Goal: Task Accomplishment & Management: Manage account settings

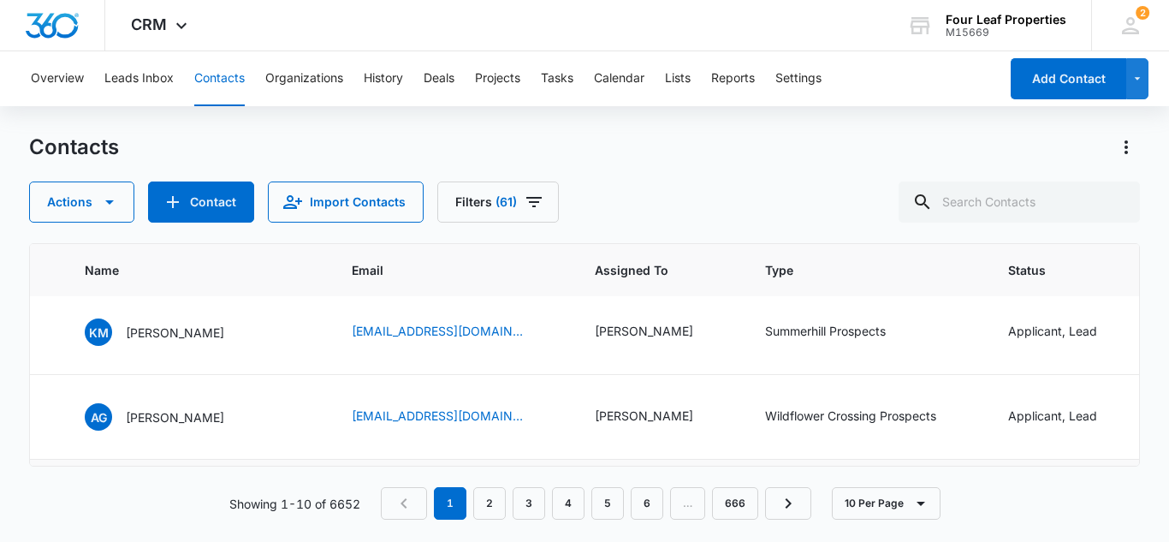
scroll to position [171, 654]
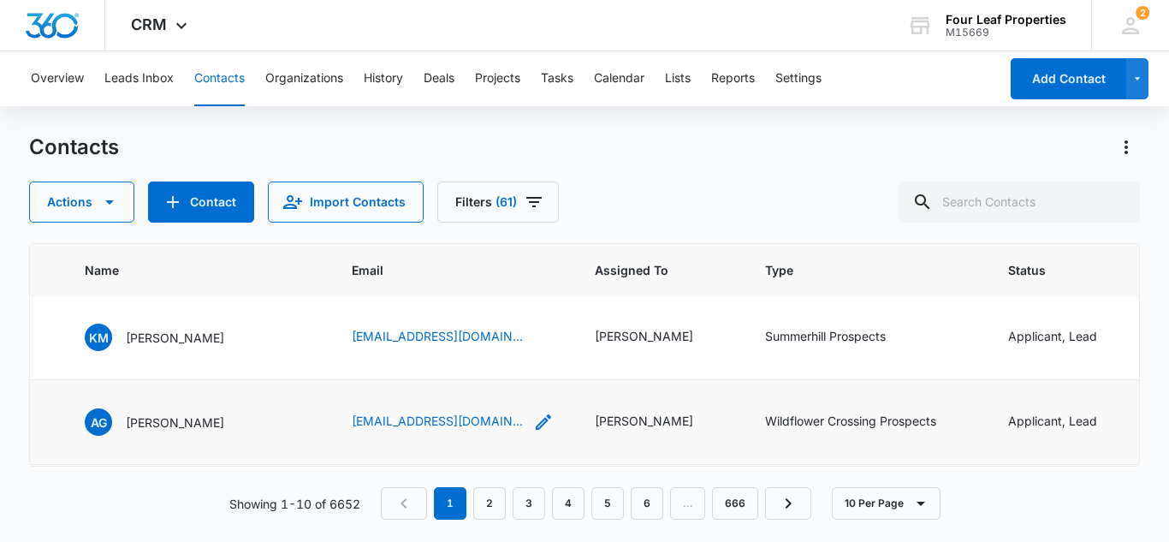
drag, startPoint x: 516, startPoint y: 418, endPoint x: 507, endPoint y: 421, distance: 9.2
click at [533, 418] on icon "Email - abelgonzalez0503@gmail.com - Select to Edit Field" at bounding box center [543, 422] width 21 height 21
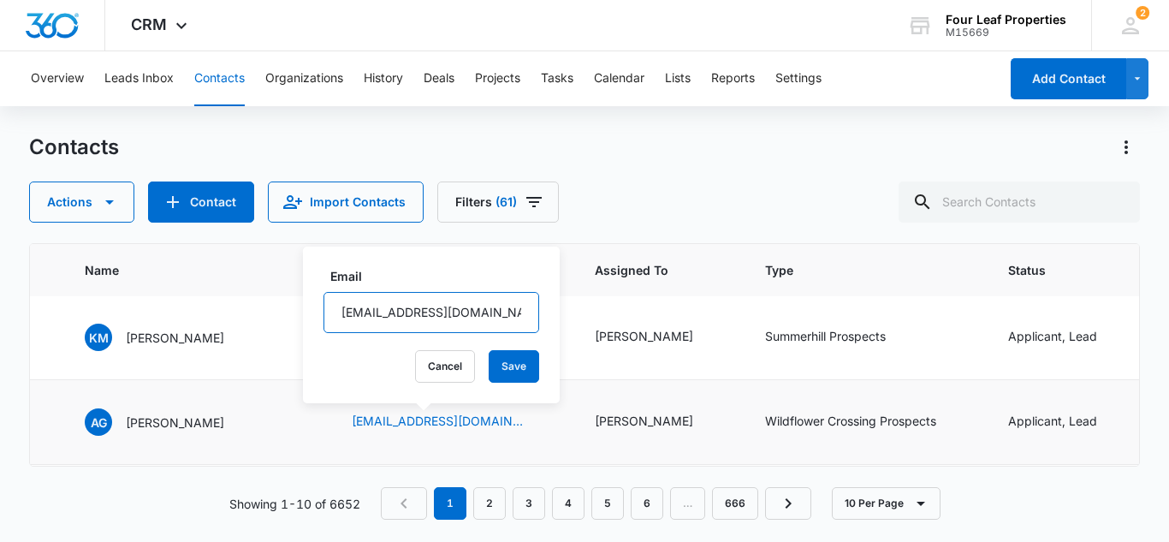
scroll to position [0, 11]
drag, startPoint x: 337, startPoint y: 310, endPoint x: 549, endPoint y: 321, distance: 212.5
click at [549, 321] on tbody "48764 A - Utour self tour CRM [DATE] R& [PERSON_NAME] & [PERSON_NAME] [EMAIL_AD…" at bounding box center [811, 549] width 2871 height 847
click at [661, 172] on div "Contacts Actions Contact Import Contacts Filters (61)" at bounding box center [584, 177] width 1111 height 89
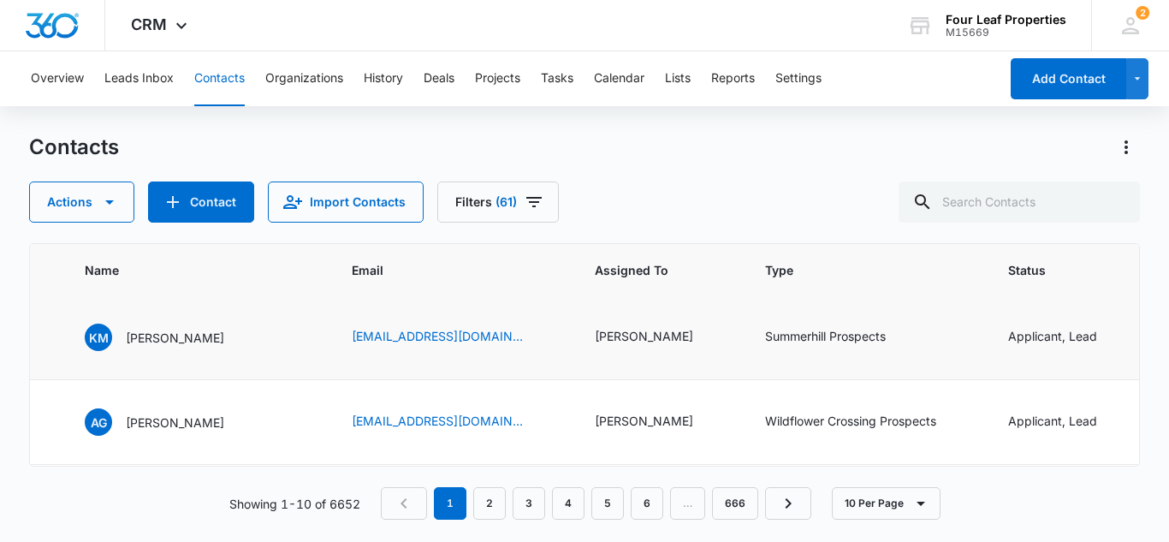
click at [447, 363] on td "[EMAIL_ADDRESS][DOMAIN_NAME]" at bounding box center [452, 337] width 243 height 85
click at [391, 361] on td "[EMAIL_ADDRESS][DOMAIN_NAME]" at bounding box center [452, 336] width 243 height 85
click at [507, 356] on td "[EMAIL_ADDRESS][DOMAIN_NAME]" at bounding box center [452, 336] width 243 height 85
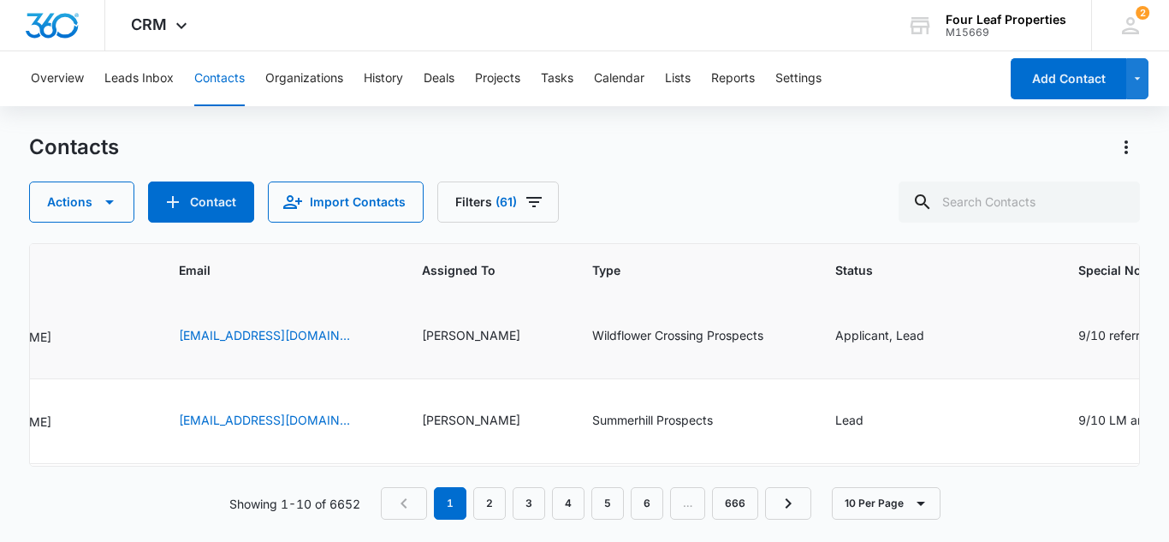
scroll to position [257, 1030]
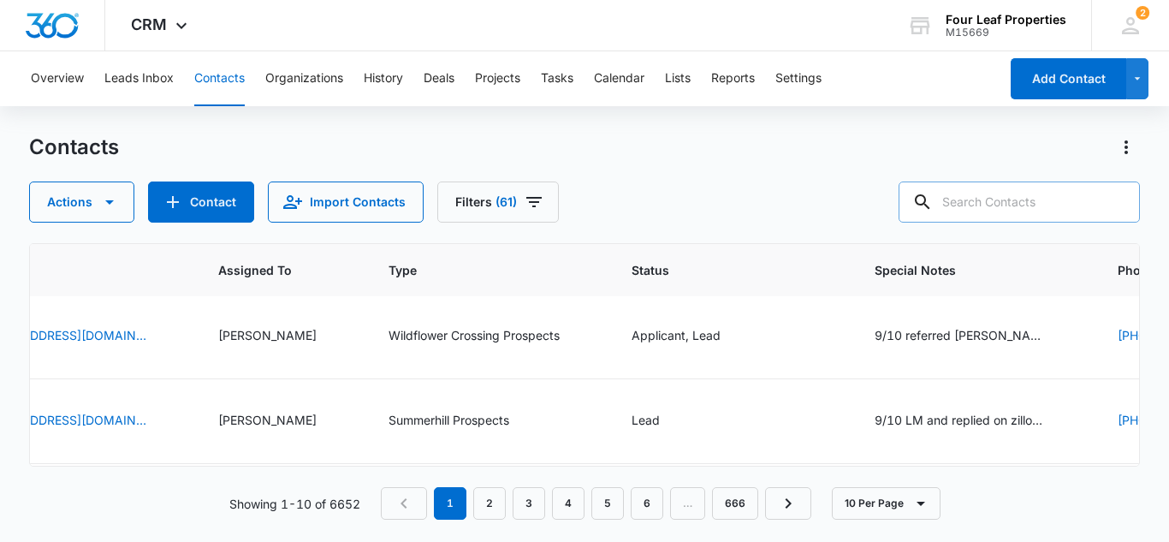
click at [974, 199] on input "text" at bounding box center [1018, 201] width 241 height 41
type input "[PERSON_NAME]"
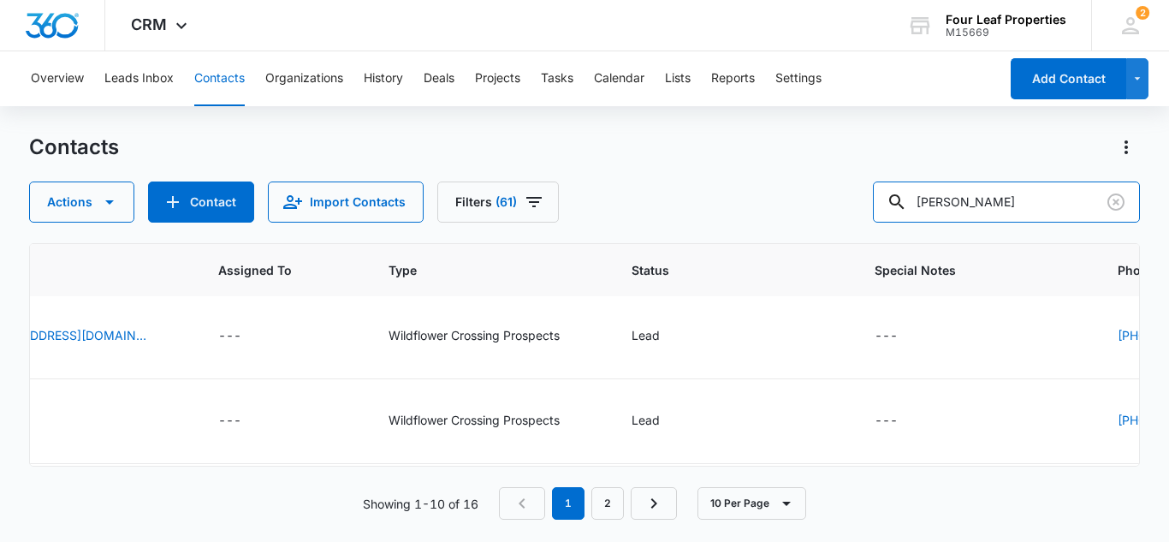
scroll to position [0, 1030]
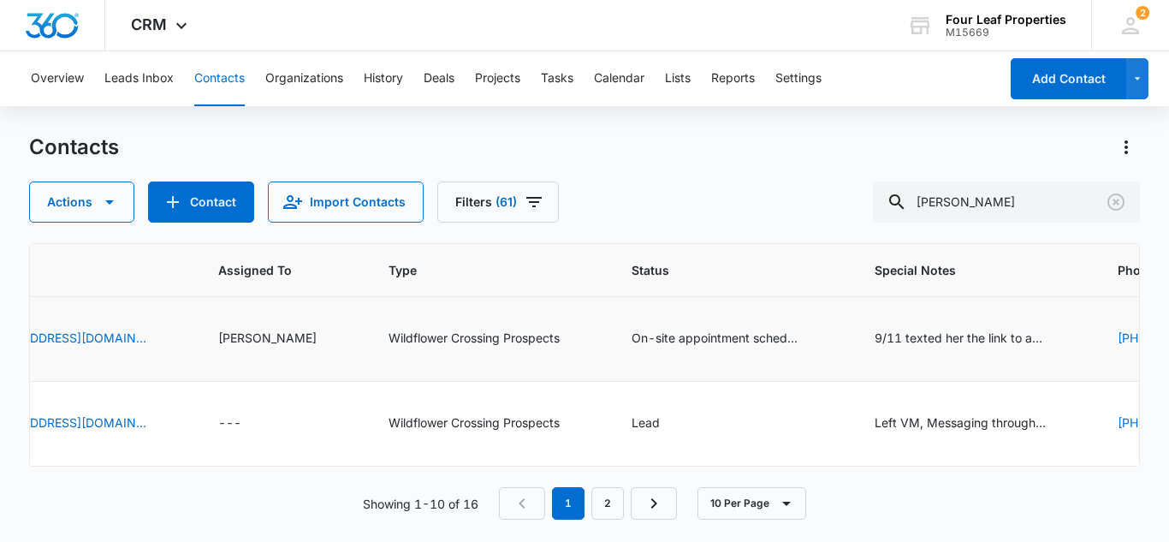
click at [368, 356] on td "Wildflower Crossing Prospects" at bounding box center [489, 339] width 243 height 85
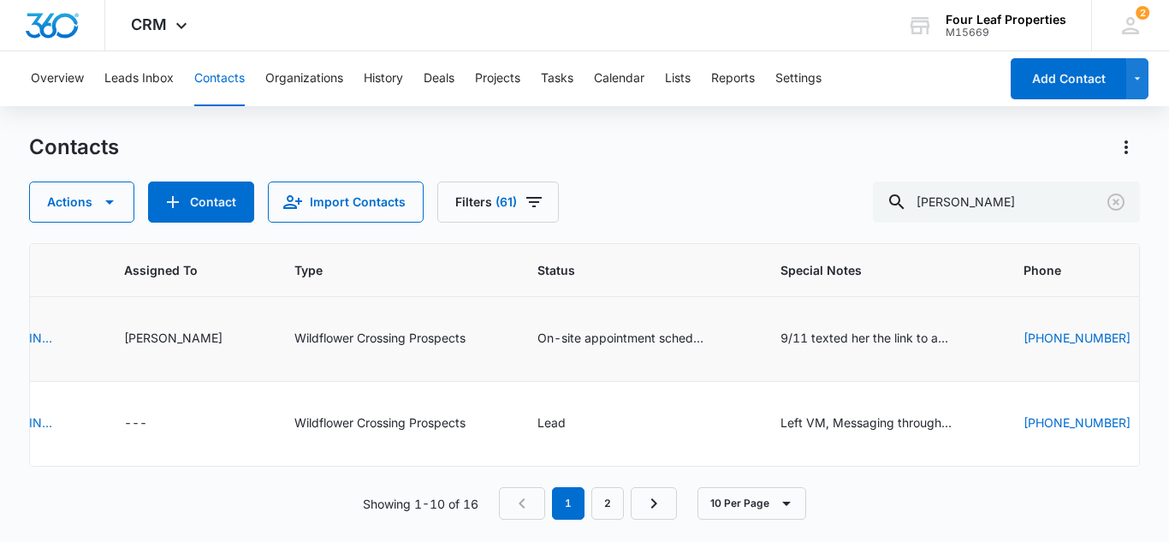
scroll to position [0, 1133]
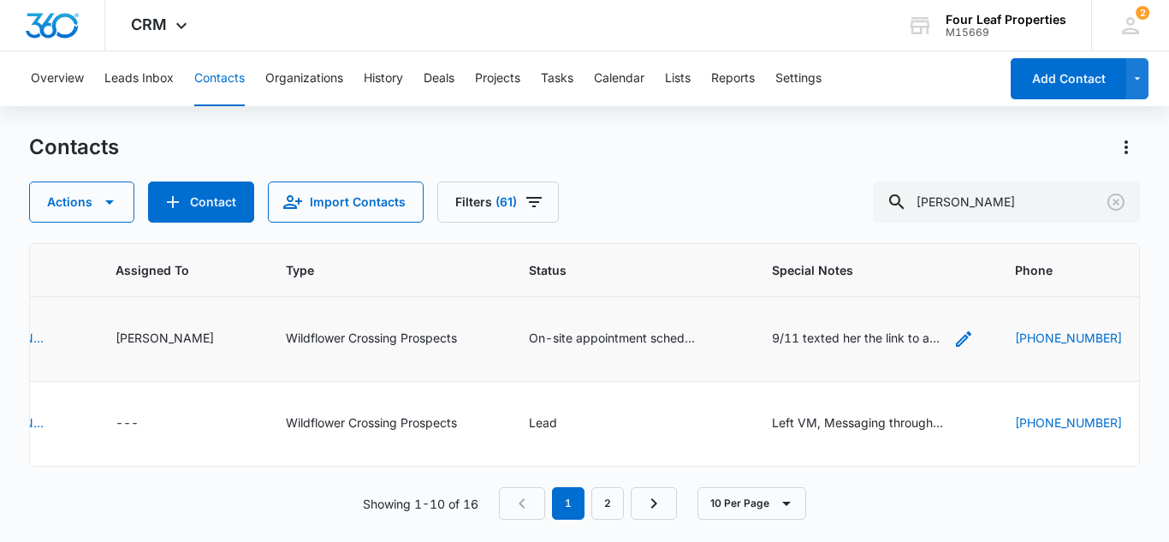
click at [953, 338] on icon "Special Notes - 9/11 texted her the link to apply - walk in and toured with Bri…" at bounding box center [963, 339] width 21 height 21
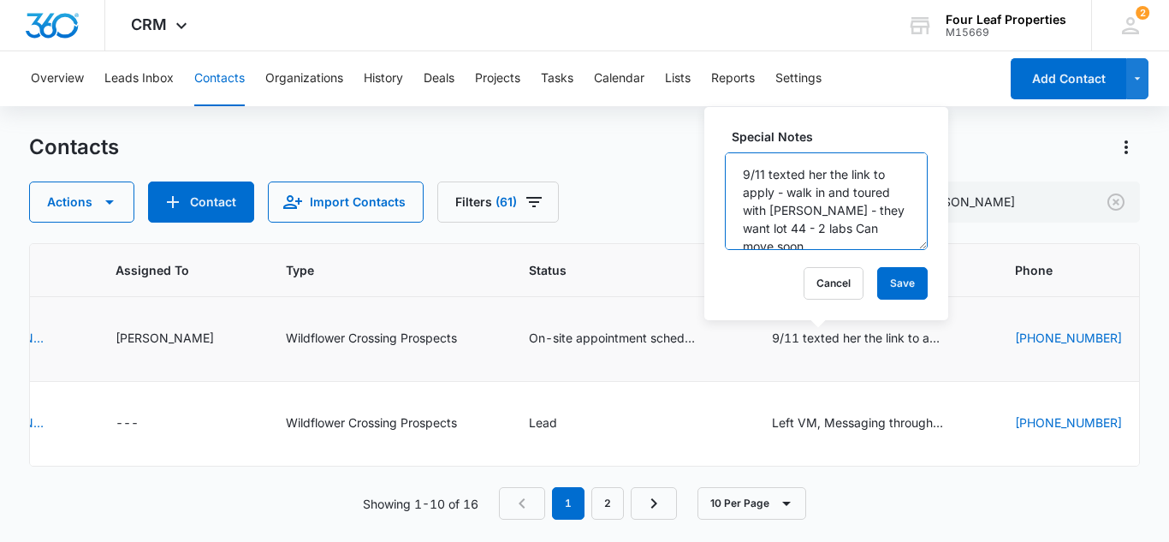
click at [744, 172] on textarea "9/11 texted her the link to apply - walk in and toured with [PERSON_NAME] - the…" at bounding box center [826, 201] width 203 height 98
type textarea "9/11 TT her - foreclosure and repo might have only 9/11 texted her the link to …"
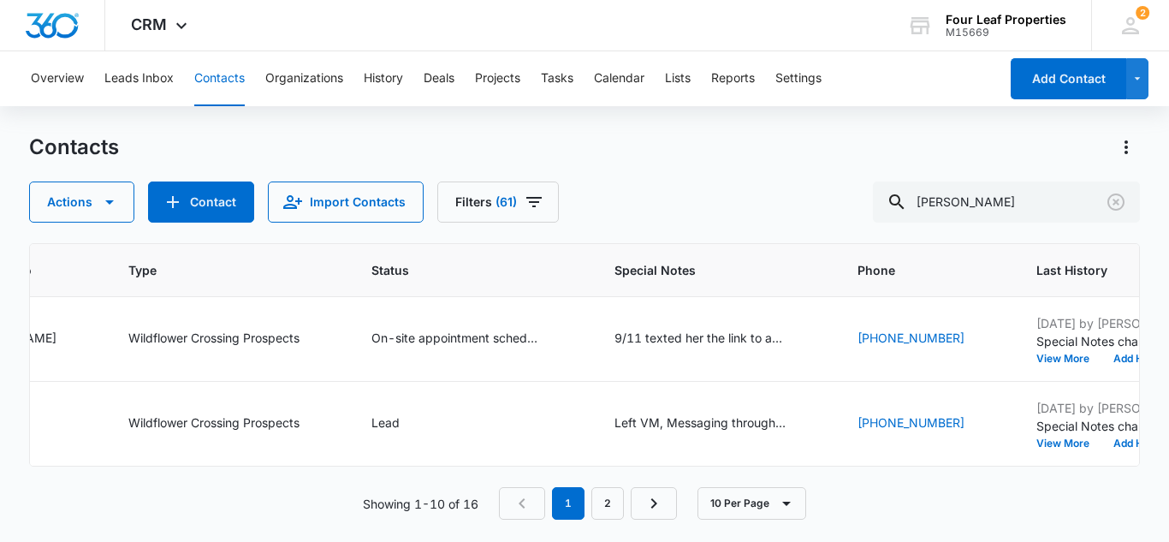
scroll to position [0, 1473]
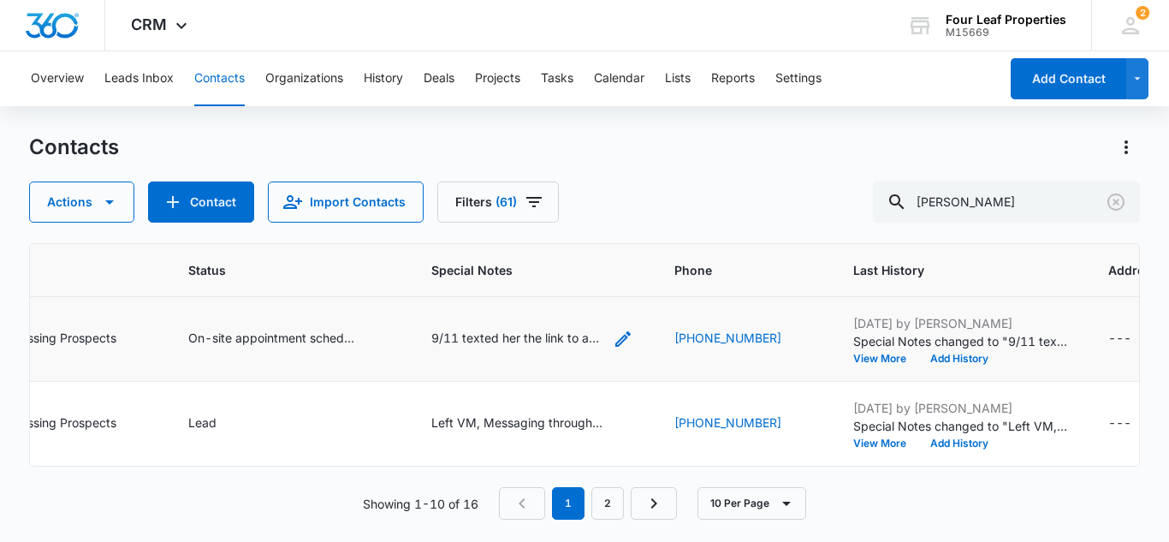
click at [462, 337] on div "9/11 texted her the link to apply - walk in and toured with [PERSON_NAME] - the…" at bounding box center [516, 338] width 171 height 18
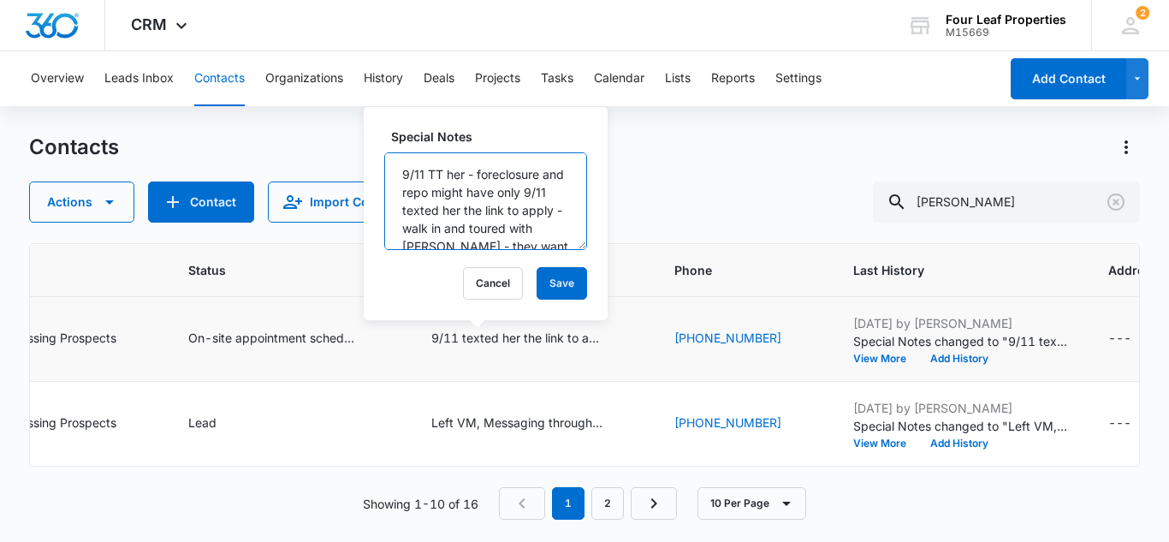
click at [495, 210] on textarea "9/11 TT her - foreclosure and repo might have only 9/11 texted her the link to …" at bounding box center [485, 201] width 203 height 98
type textarea "9/11 TT her - foreclosure and repo might have only [PERSON_NAME] on it she was …"
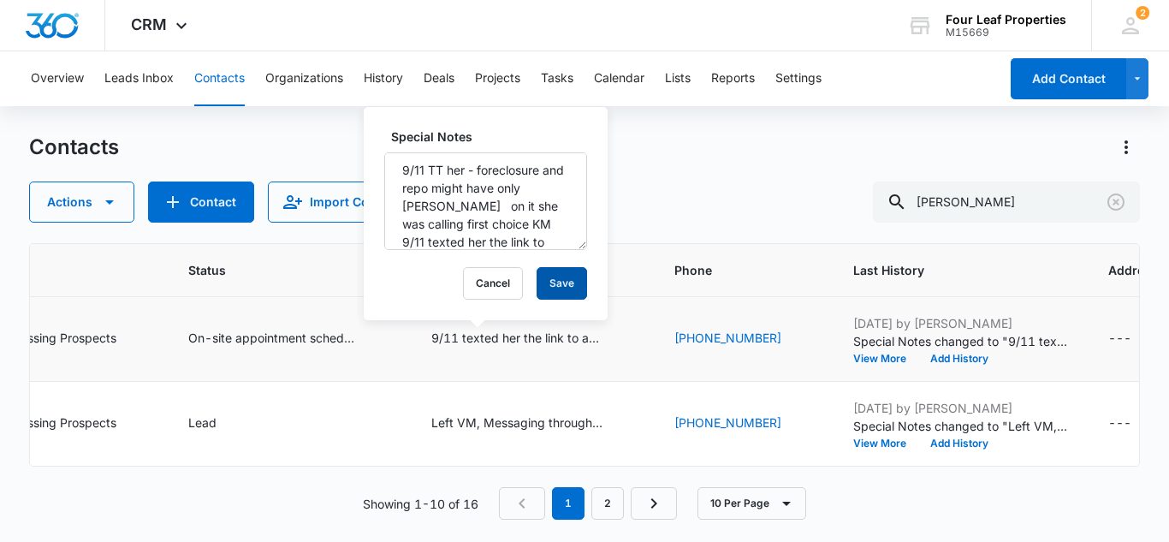
click at [551, 276] on button "Save" at bounding box center [561, 283] width 50 height 33
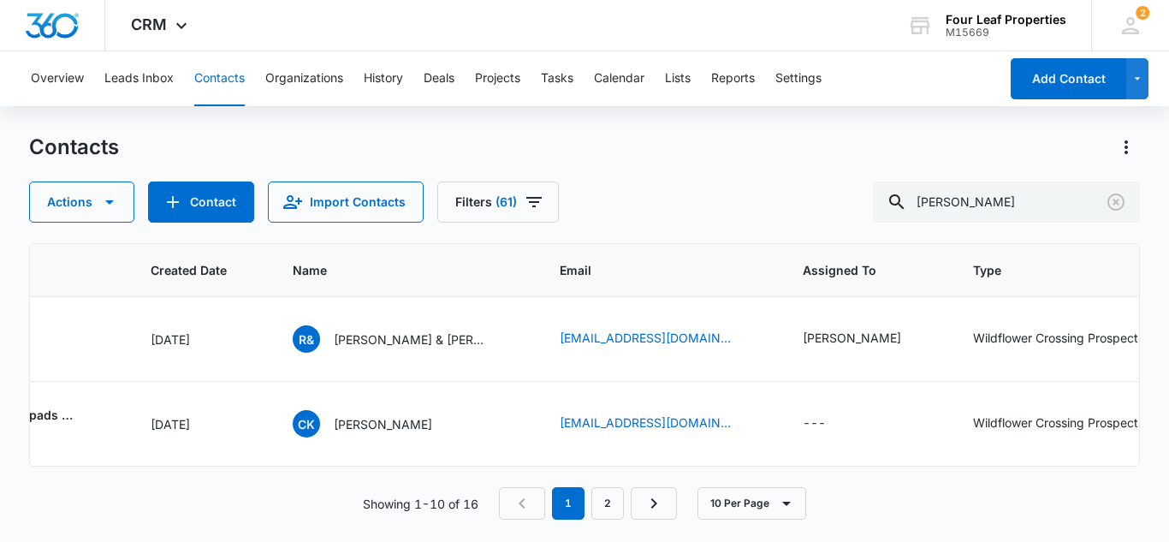
scroll to position [0, 0]
